Goal: Transaction & Acquisition: Purchase product/service

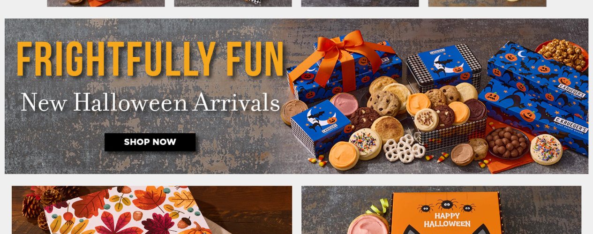
scroll to position [463, 0]
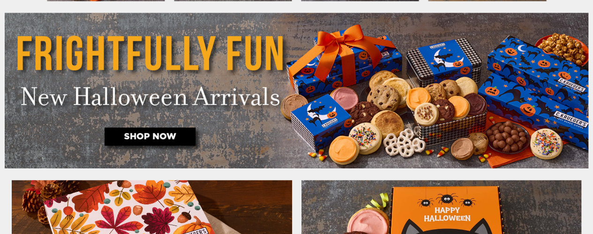
drag, startPoint x: 596, startPoint y: 13, endPoint x: 600, endPoint y: 38, distance: 25.1
click at [149, 134] on img at bounding box center [297, 91] width 584 height 156
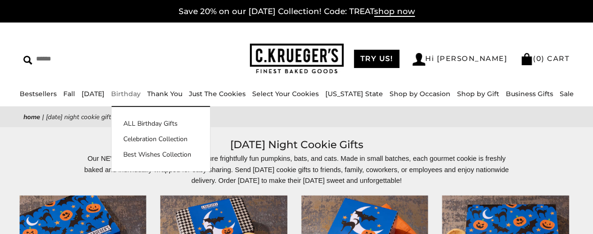
click at [141, 92] on link "Birthday" at bounding box center [126, 94] width 30 height 8
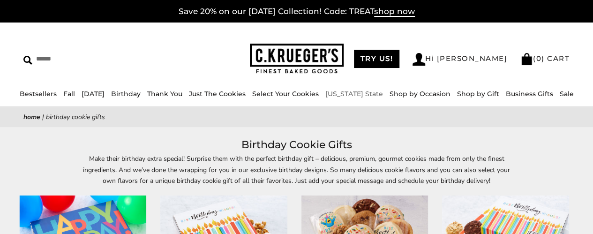
click at [359, 92] on link "[US_STATE] State" at bounding box center [354, 94] width 58 height 8
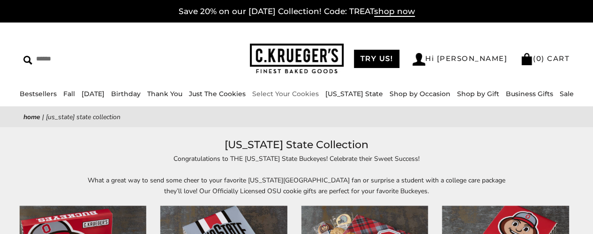
click at [287, 95] on link "Select Your Cookies" at bounding box center [285, 94] width 67 height 8
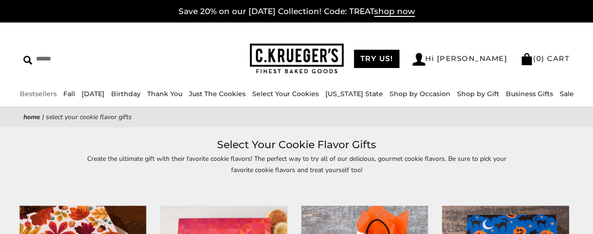
click at [49, 91] on link "Bestsellers" at bounding box center [38, 94] width 37 height 8
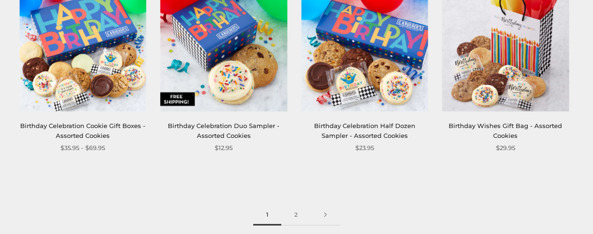
scroll to position [1178, 0]
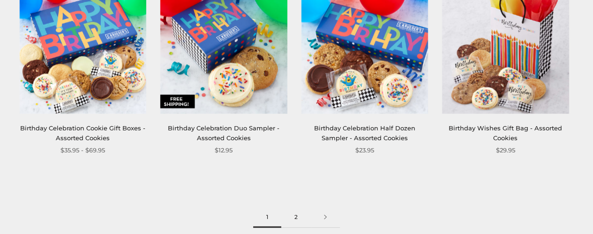
click at [297, 215] on link "2" at bounding box center [296, 217] width 30 height 21
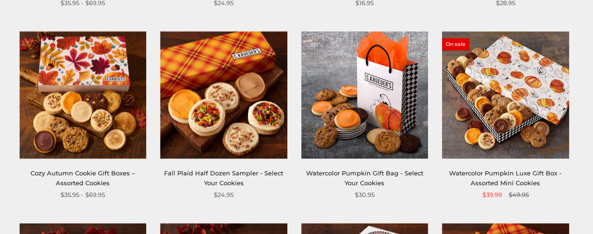
scroll to position [720, 0]
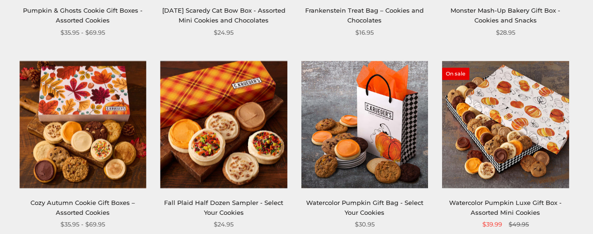
click at [501, 163] on img at bounding box center [505, 124] width 127 height 127
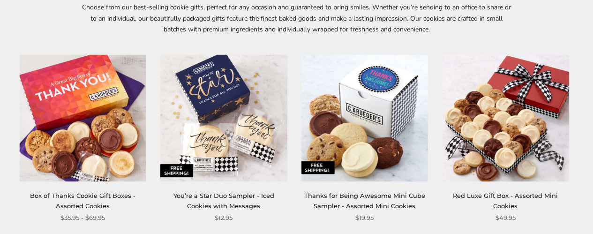
scroll to position [153, 0]
